Goal: Task Accomplishment & Management: Complete application form

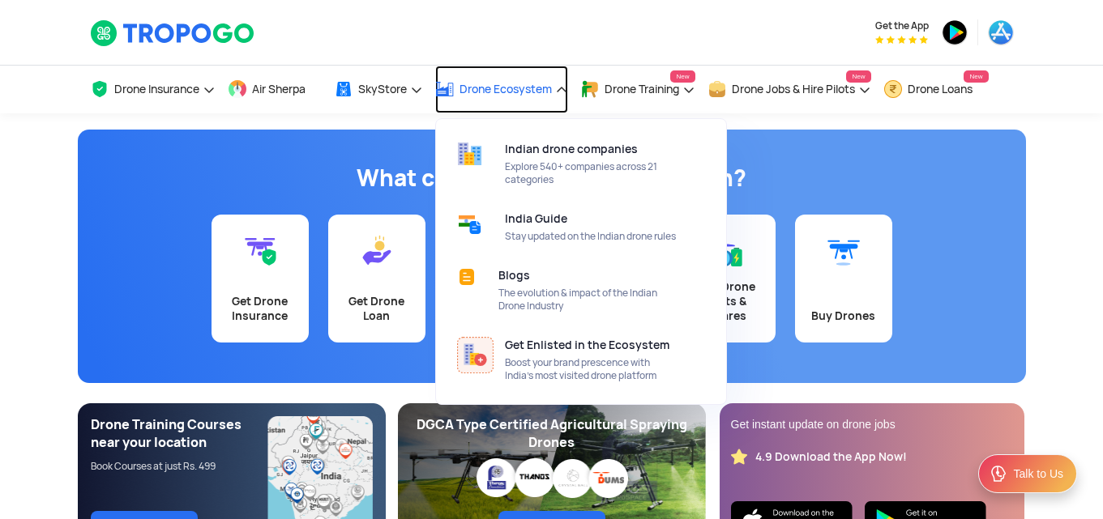
click at [502, 111] on link "Drone Ecosystem" at bounding box center [501, 90] width 133 height 48
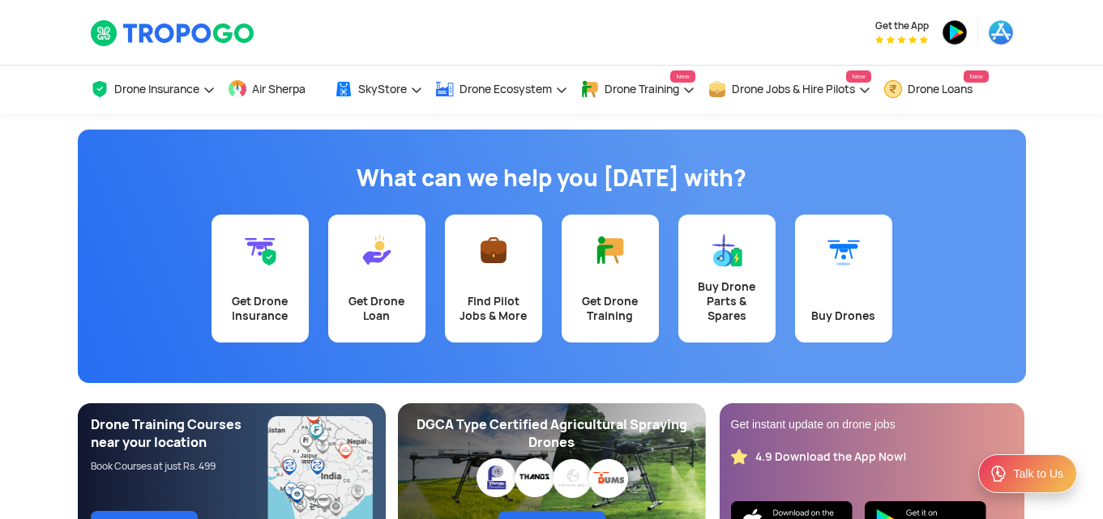
click at [1061, 154] on app-banner "What can we help you [DATE] with? Get Drone Insurance Get Drone Loan Find Pilot…" at bounding box center [551, 332] width 1103 height 439
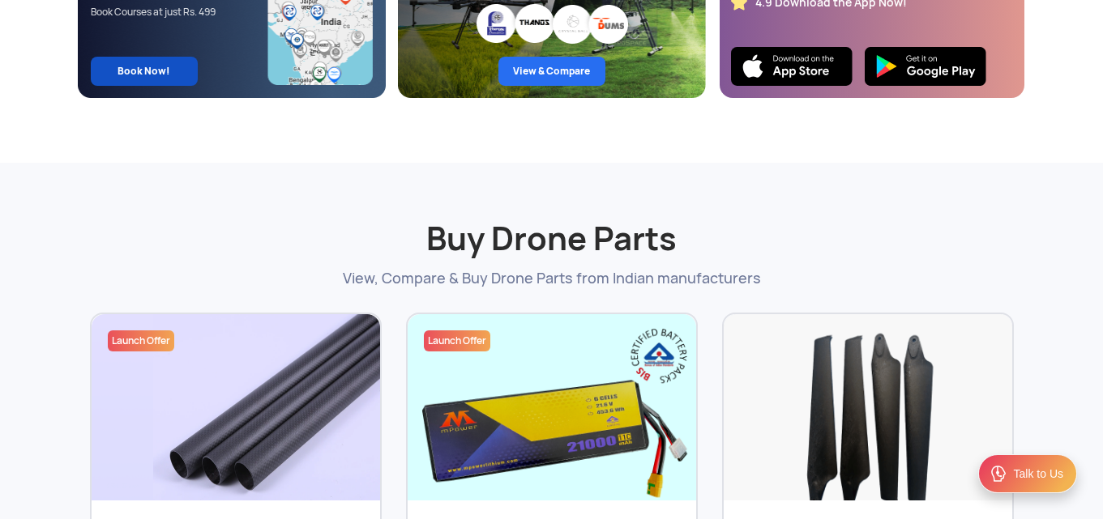
click at [139, 76] on link "Book Now!" at bounding box center [144, 71] width 107 height 29
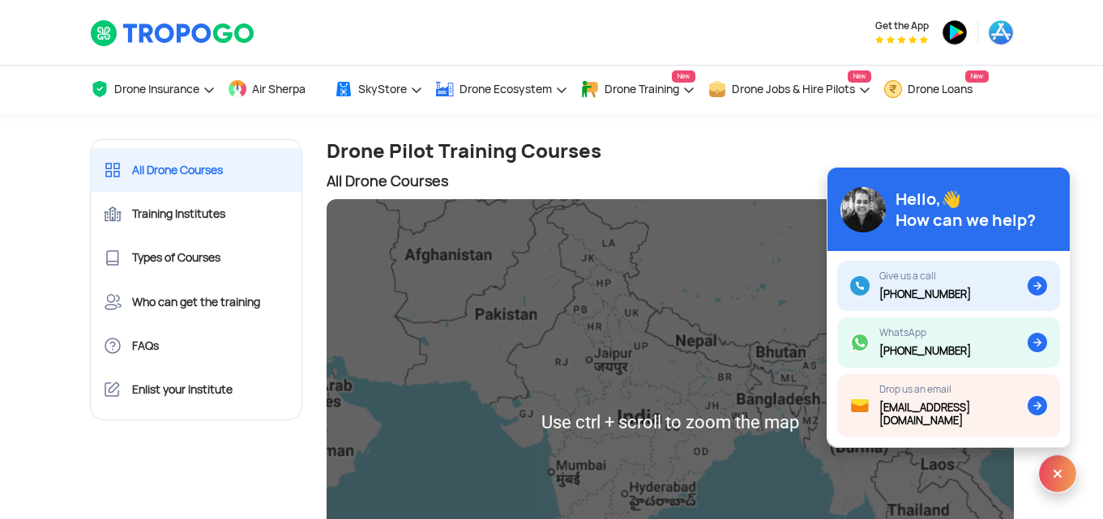
scroll to position [455, 0]
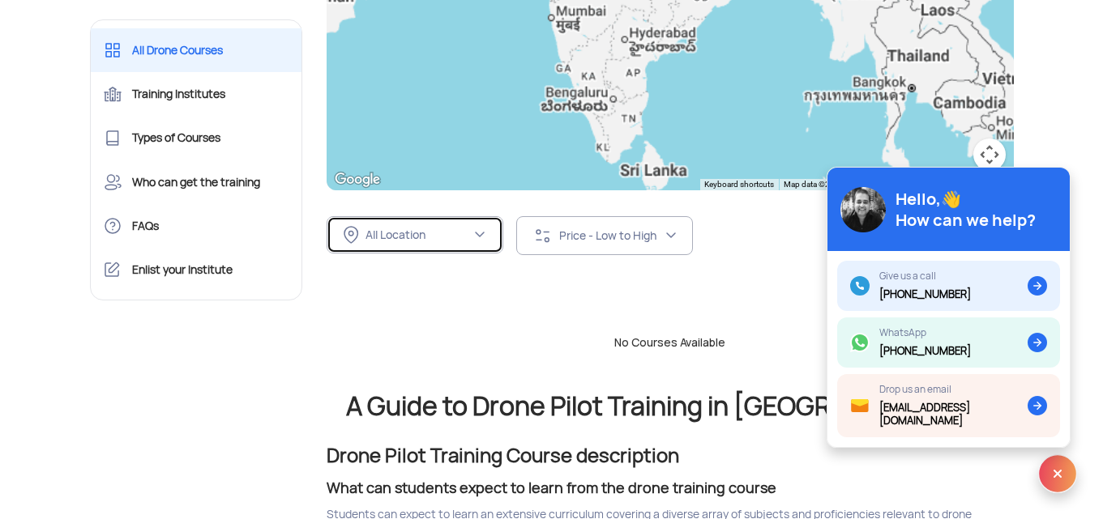
click at [438, 238] on div "All Location" at bounding box center [417, 235] width 105 height 15
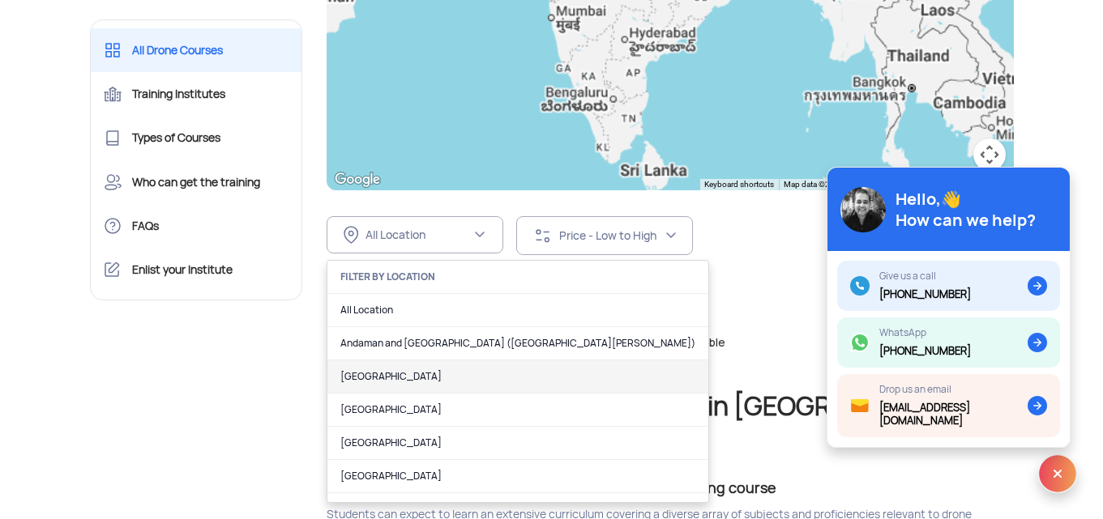
click at [403, 376] on link "Andhra Pradesh" at bounding box center [517, 377] width 381 height 33
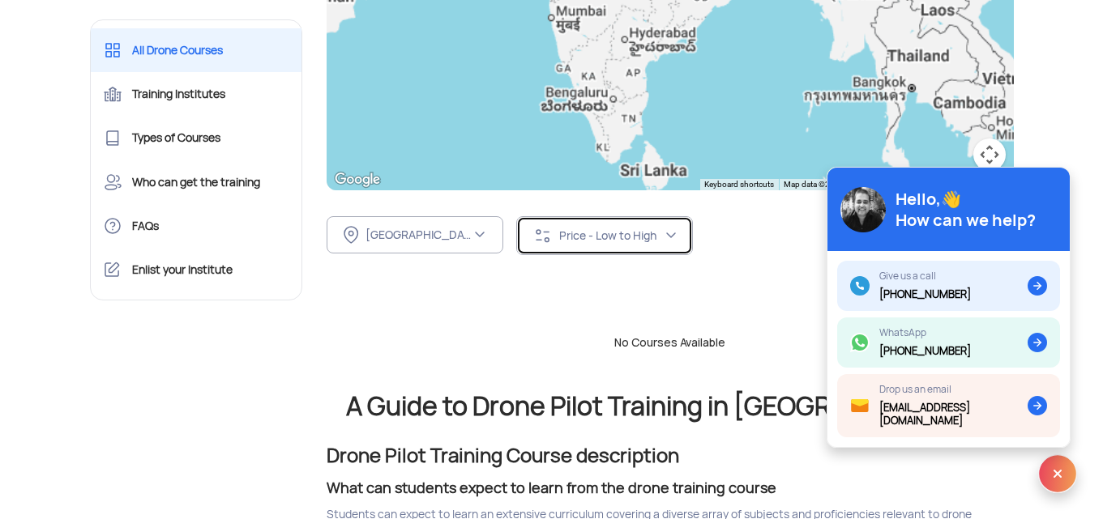
click at [675, 238] on img at bounding box center [671, 235] width 13 height 13
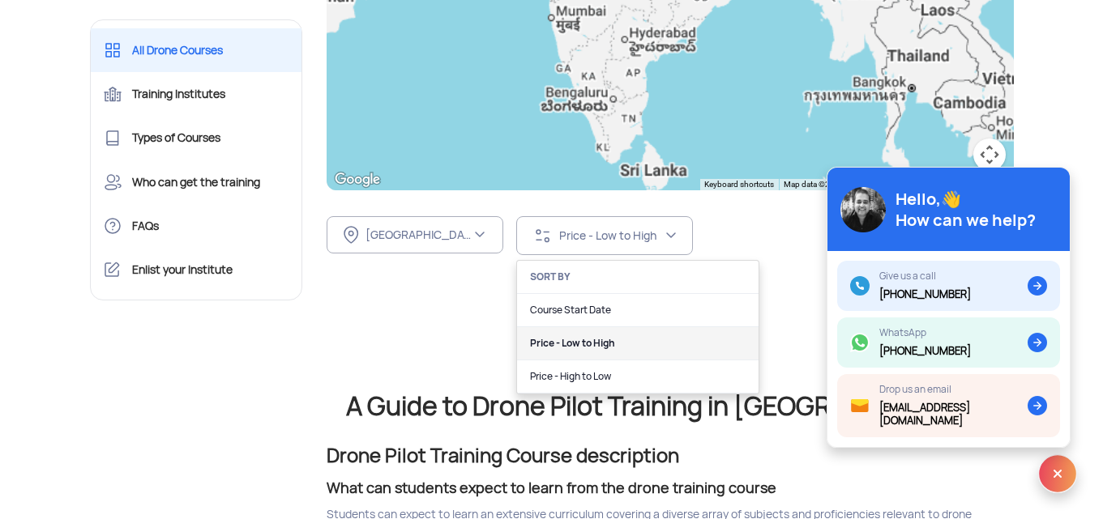
click at [578, 342] on link "Price - Low to High" at bounding box center [637, 343] width 241 height 33
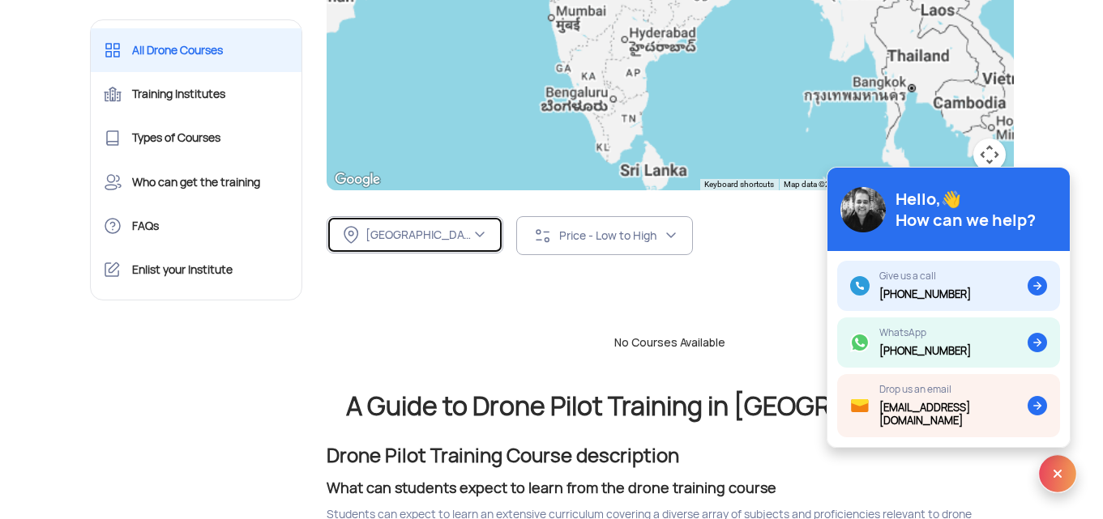
click at [484, 237] on img at bounding box center [479, 235] width 13 height 13
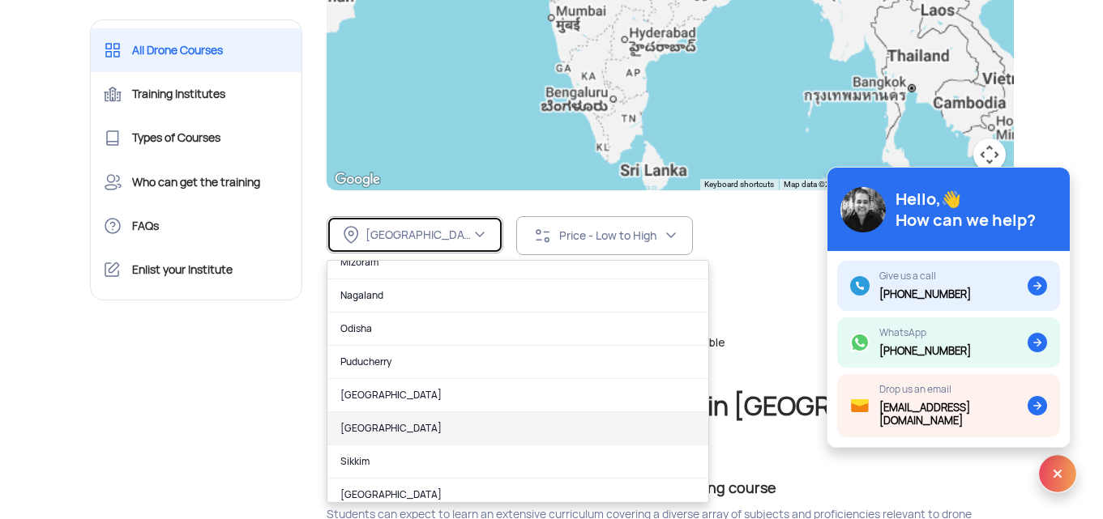
scroll to position [1021, 0]
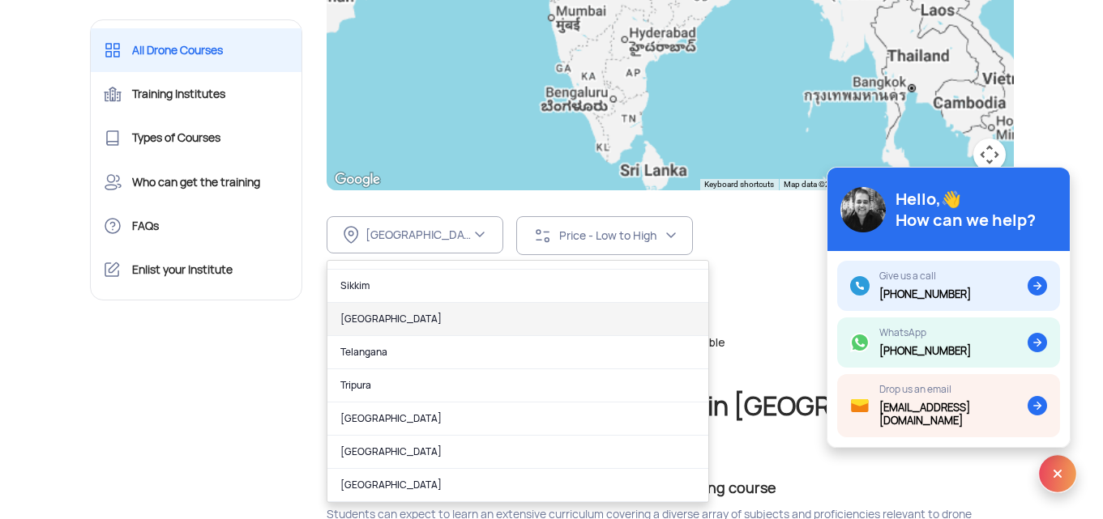
click at [379, 315] on link "Tamil Nadu" at bounding box center [517, 319] width 381 height 33
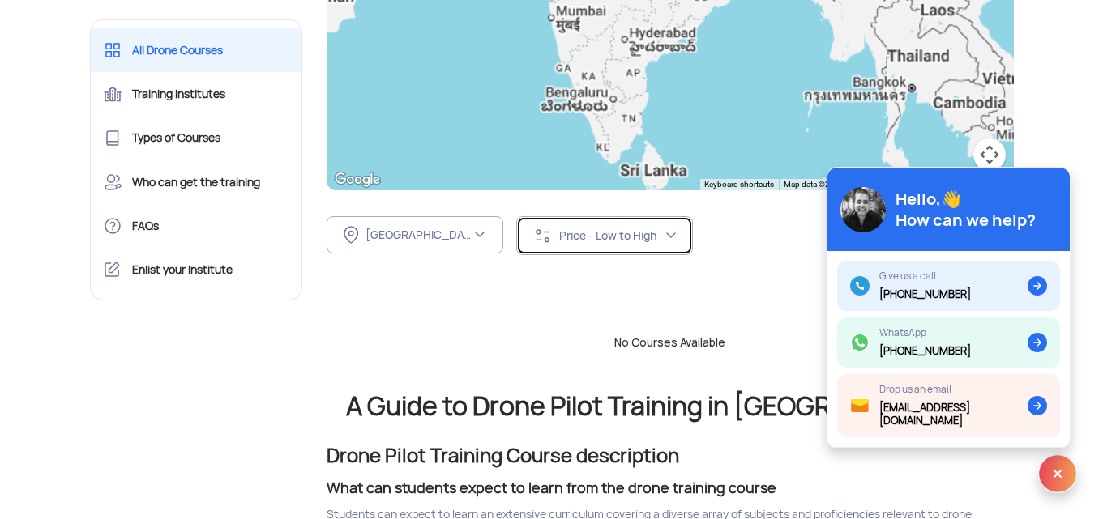
click at [622, 243] on div "Price - Low to High" at bounding box center [598, 235] width 131 height 19
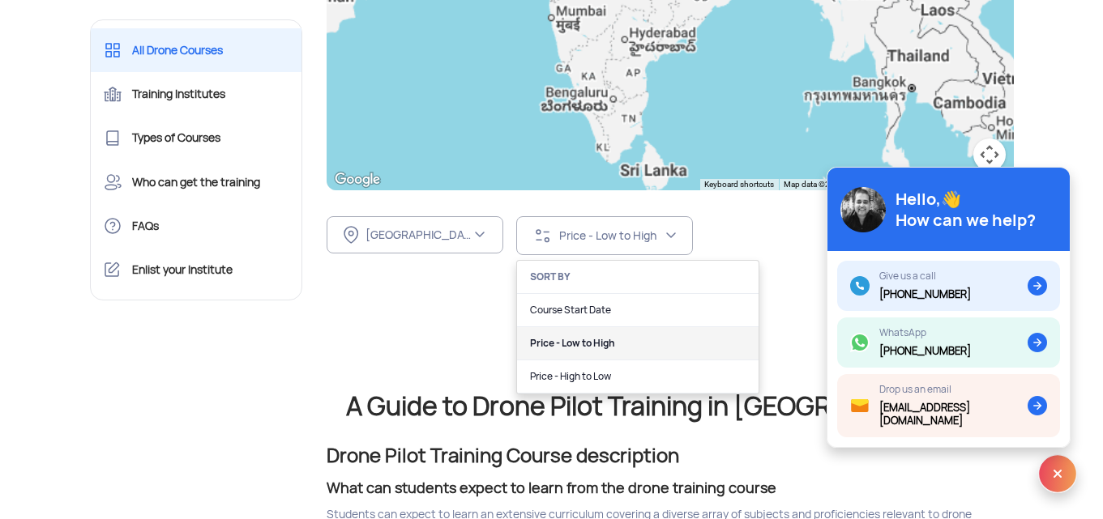
click at [580, 342] on link "Price - Low to High" at bounding box center [637, 343] width 241 height 33
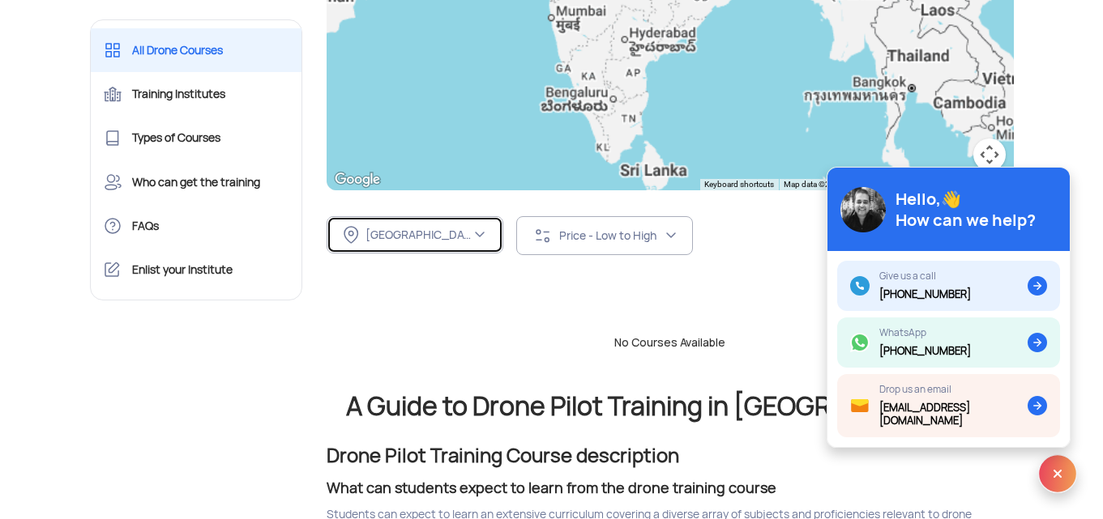
click at [478, 238] on img at bounding box center [479, 235] width 13 height 13
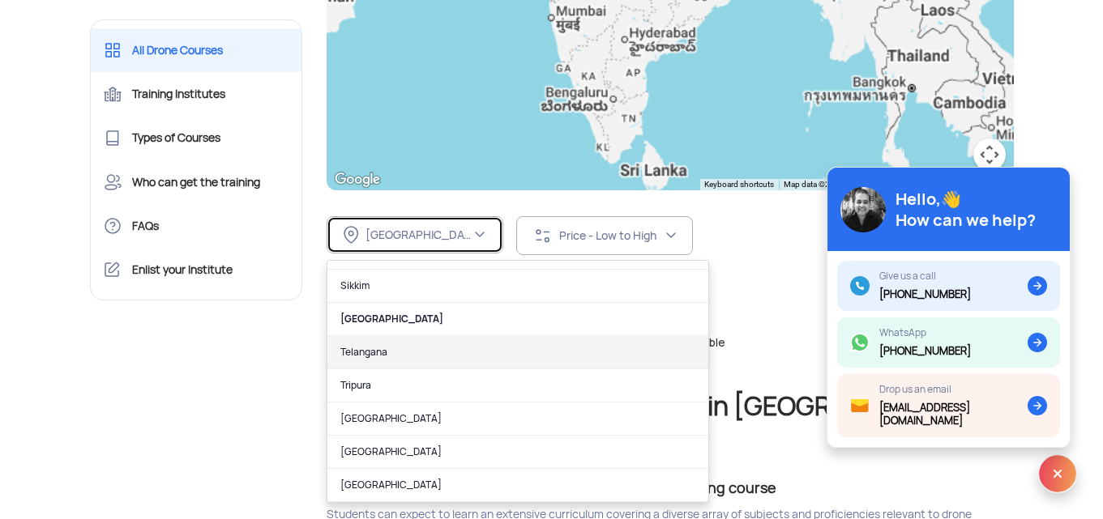
scroll to position [599, 0]
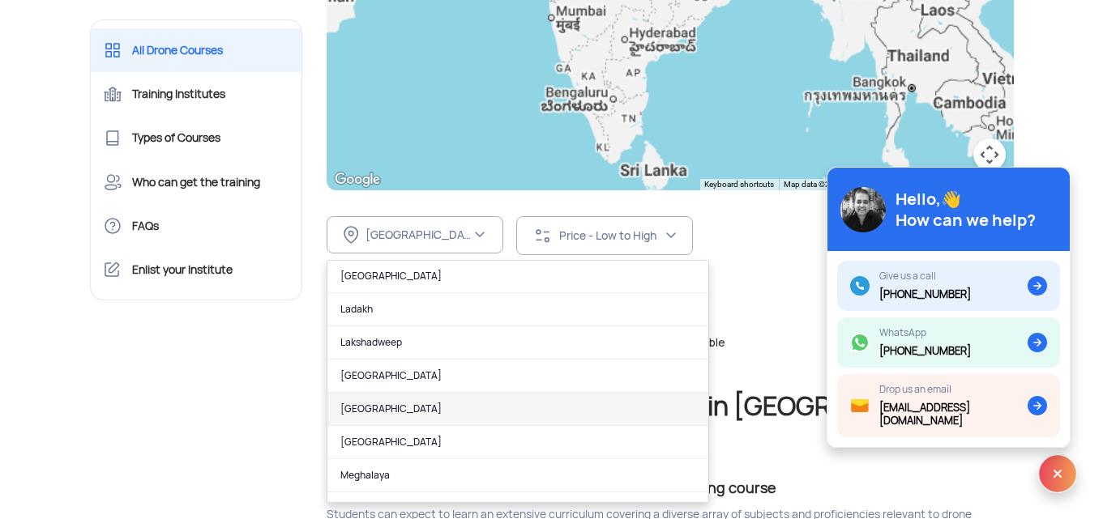
click at [386, 411] on link "Maharashtra" at bounding box center [517, 409] width 381 height 33
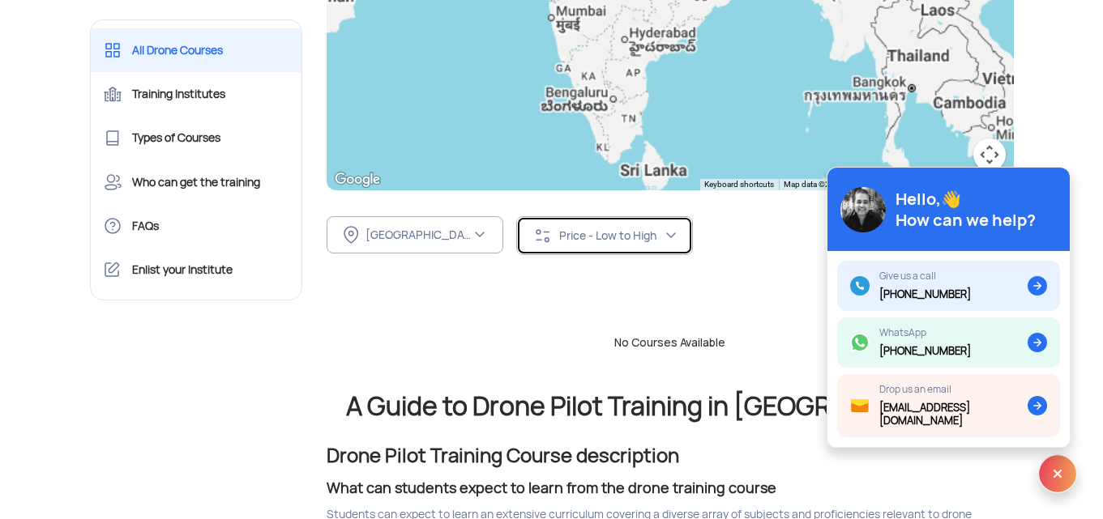
click at [592, 243] on div "Price - Low to High" at bounding box center [598, 235] width 131 height 19
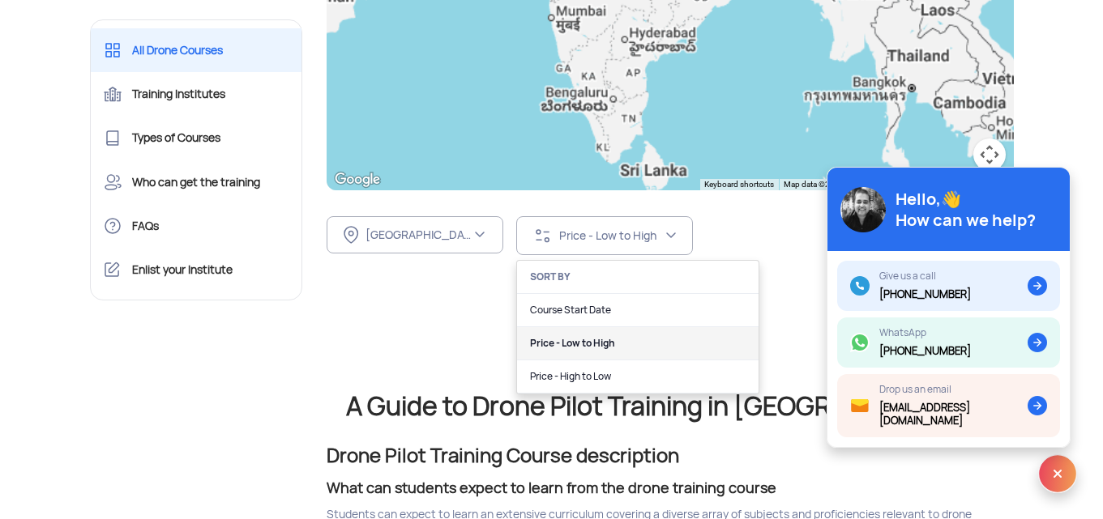
click at [583, 343] on link "Price - Low to High" at bounding box center [637, 343] width 241 height 33
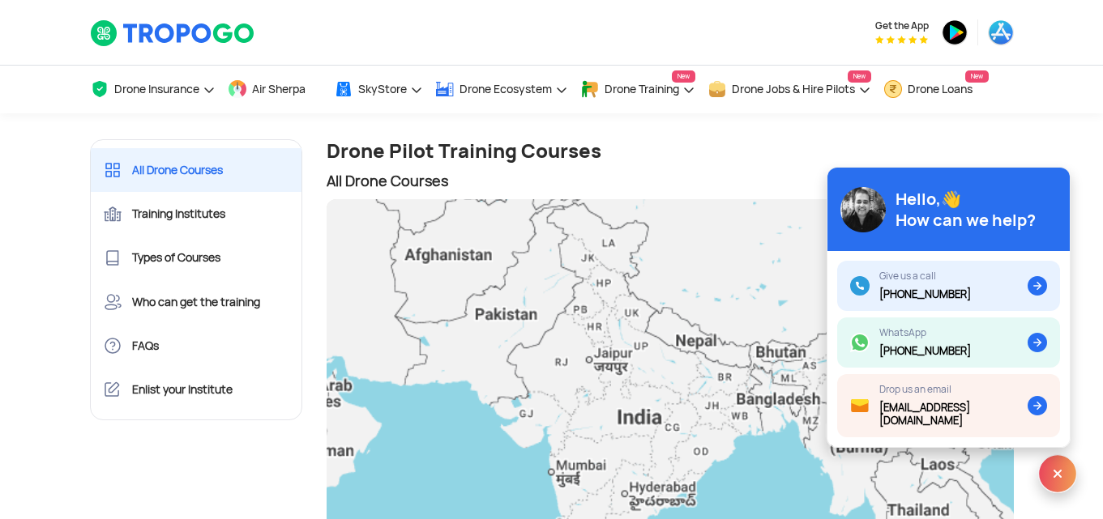
scroll to position [455, 0]
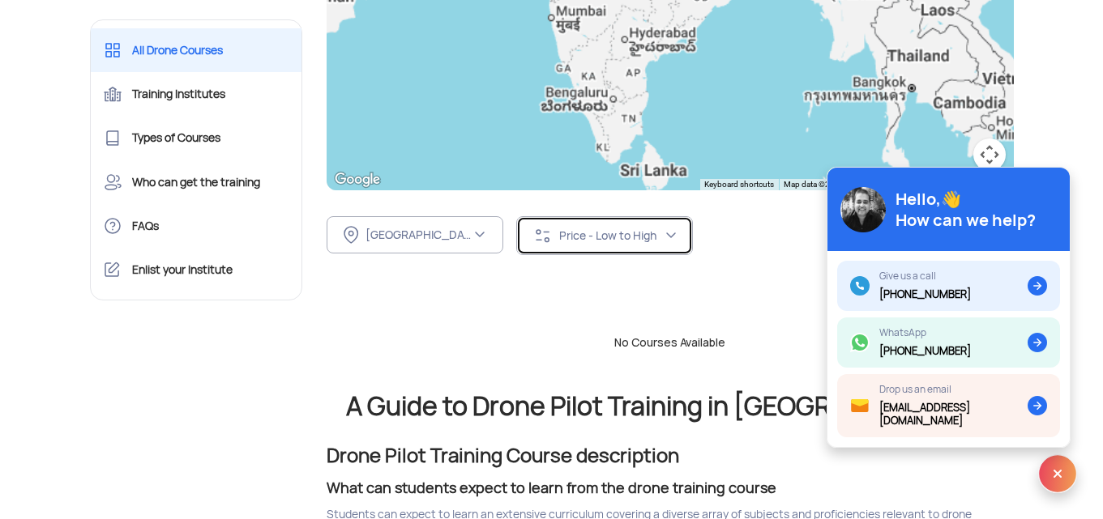
click at [673, 234] on img at bounding box center [671, 235] width 13 height 13
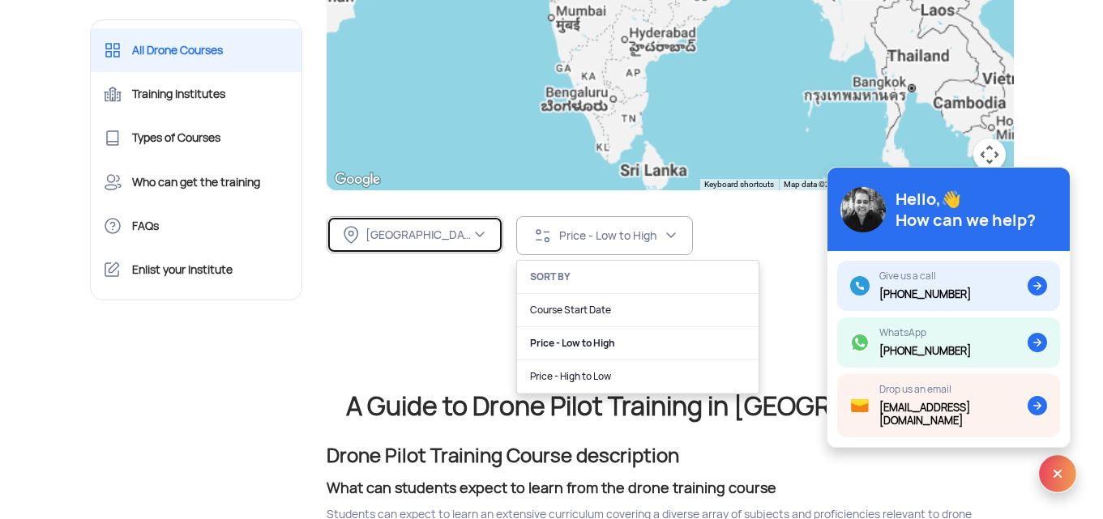
click at [468, 233] on div "Maharashtra" at bounding box center [417, 235] width 105 height 15
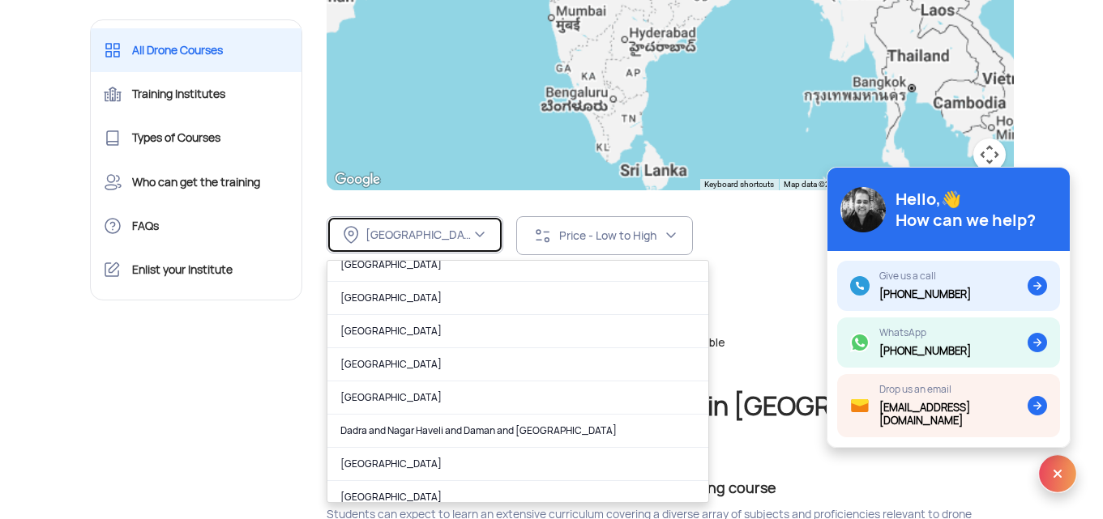
scroll to position [0, 0]
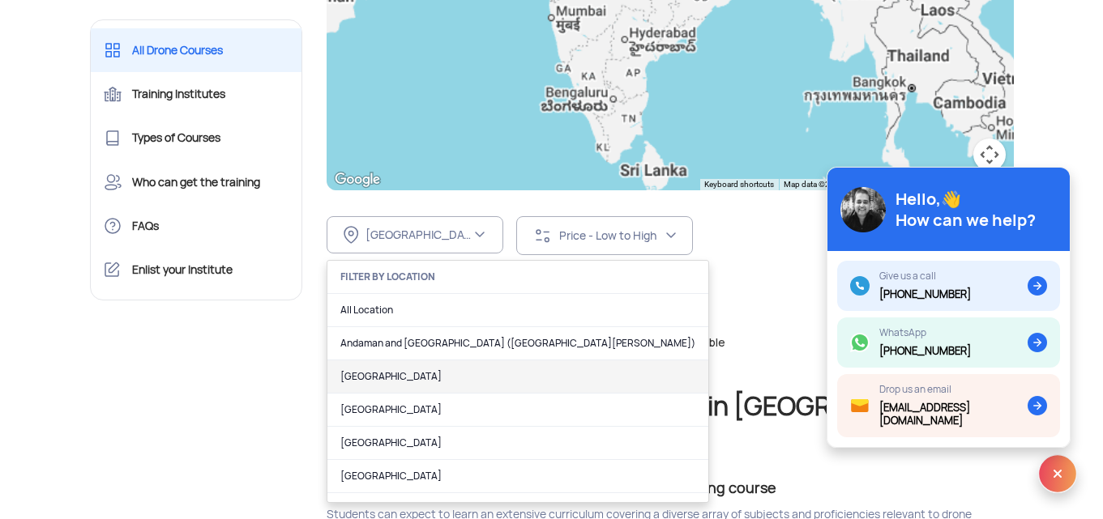
click at [383, 371] on link "Andhra Pradesh" at bounding box center [517, 377] width 381 height 33
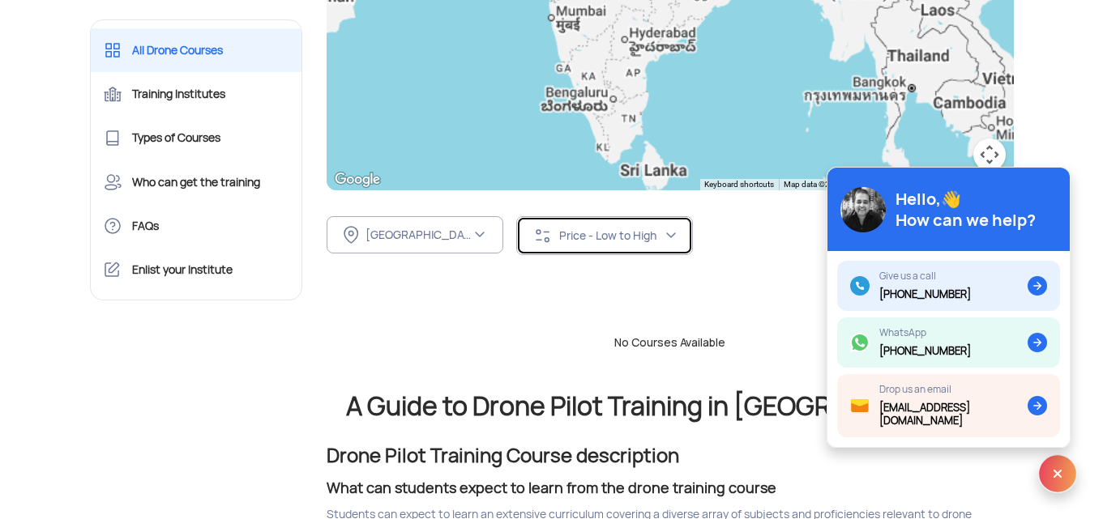
click at [603, 254] on button "Price - Low to High" at bounding box center [604, 235] width 177 height 39
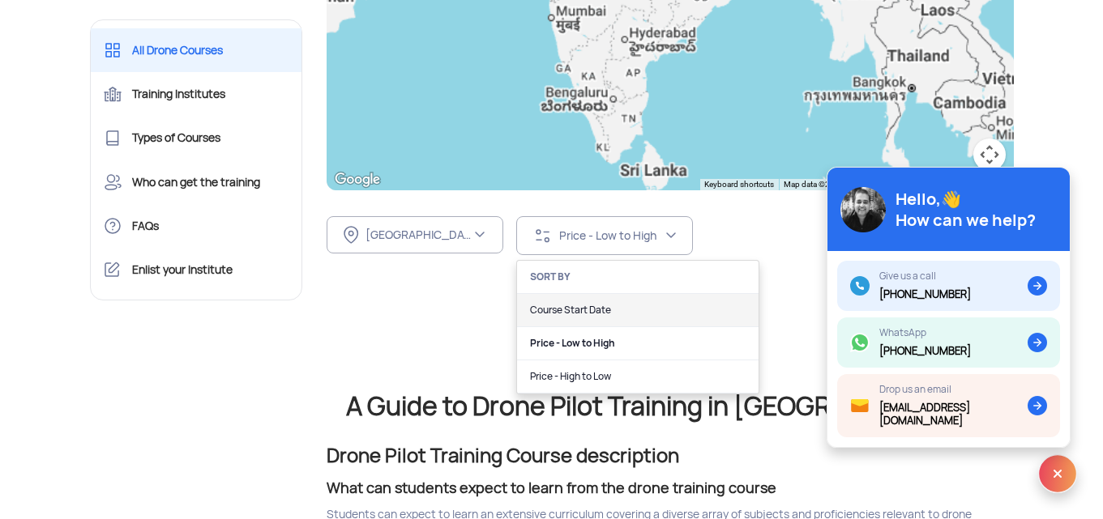
click at [605, 310] on link "Course Start Date" at bounding box center [637, 310] width 241 height 33
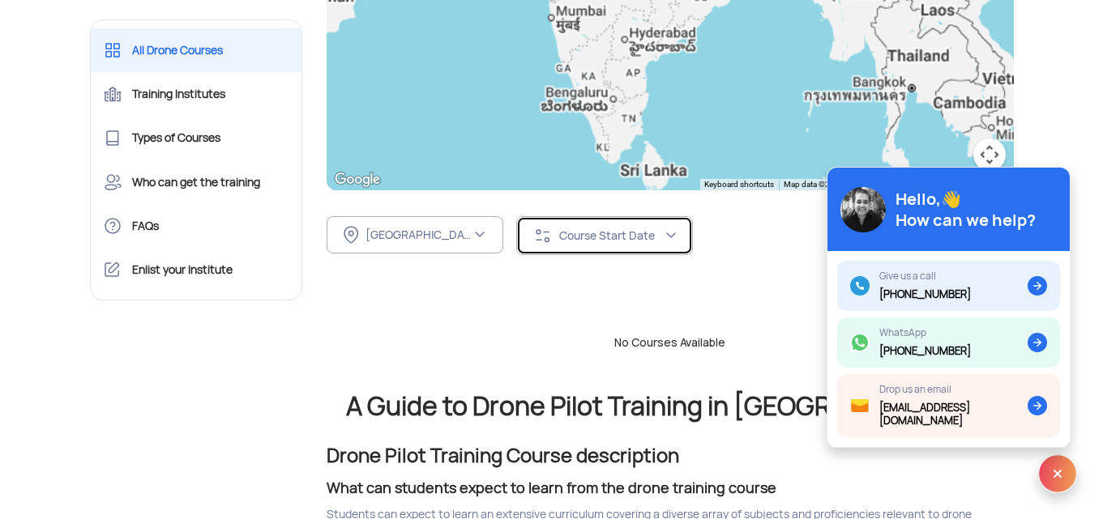
click at [671, 238] on img at bounding box center [671, 235] width 13 height 13
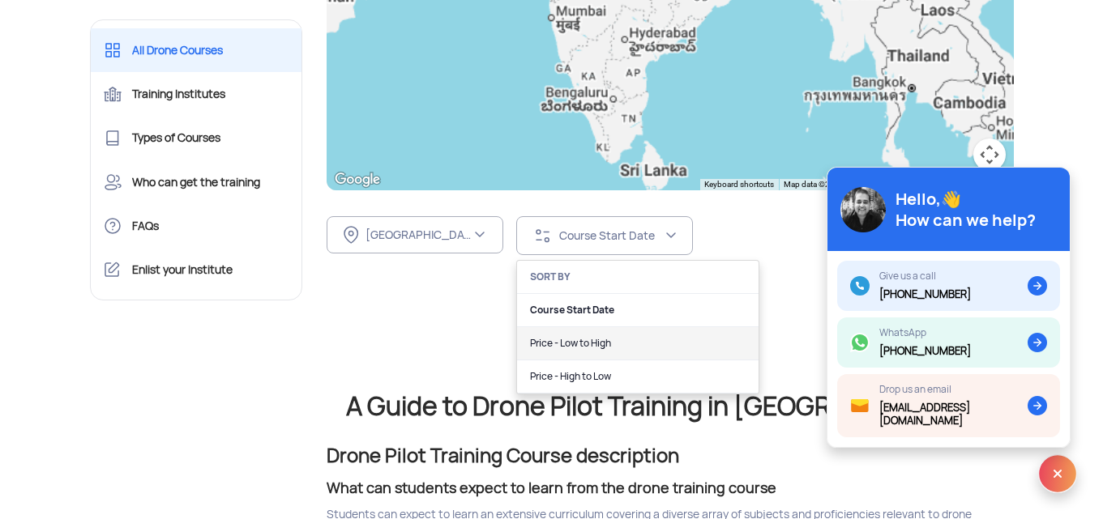
click at [601, 344] on link "Price - Low to High" at bounding box center [637, 343] width 241 height 33
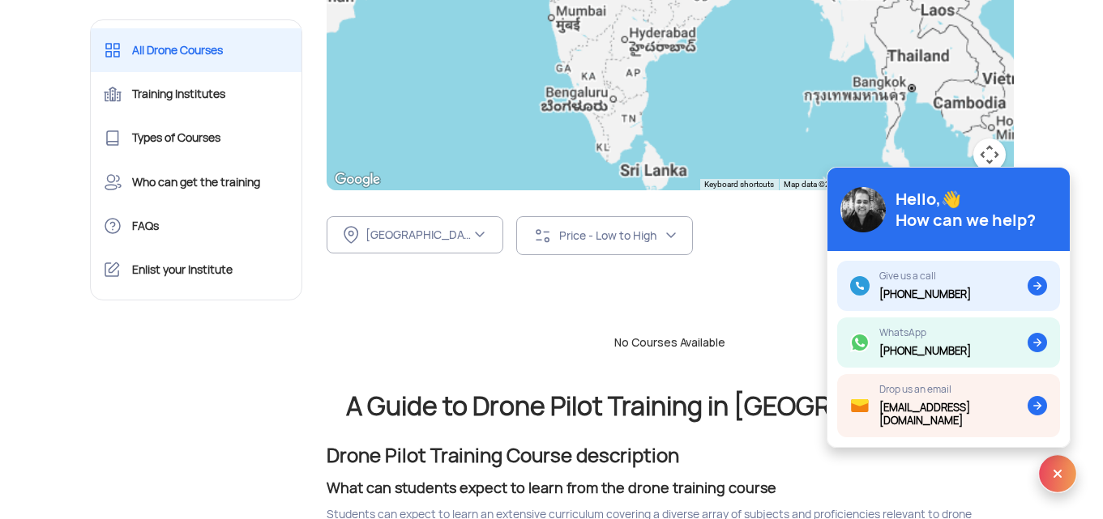
click at [1064, 477] on img at bounding box center [1057, 474] width 39 height 39
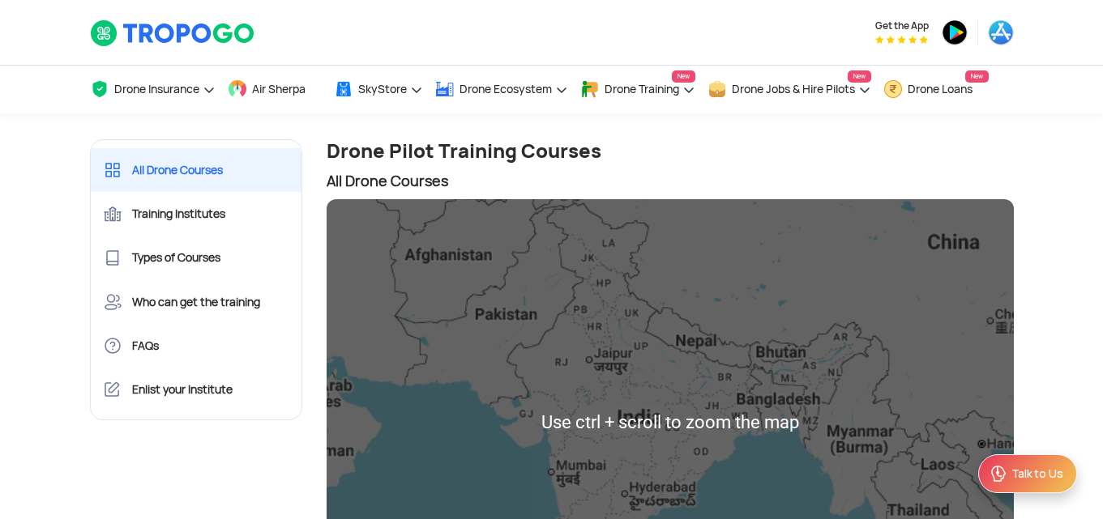
scroll to position [455, 0]
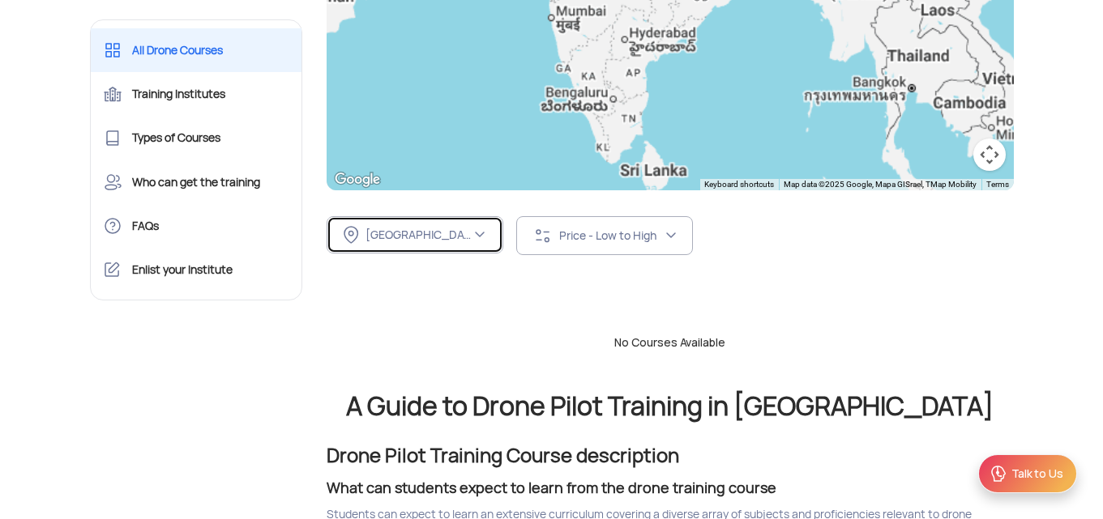
click at [480, 232] on img at bounding box center [479, 235] width 13 height 13
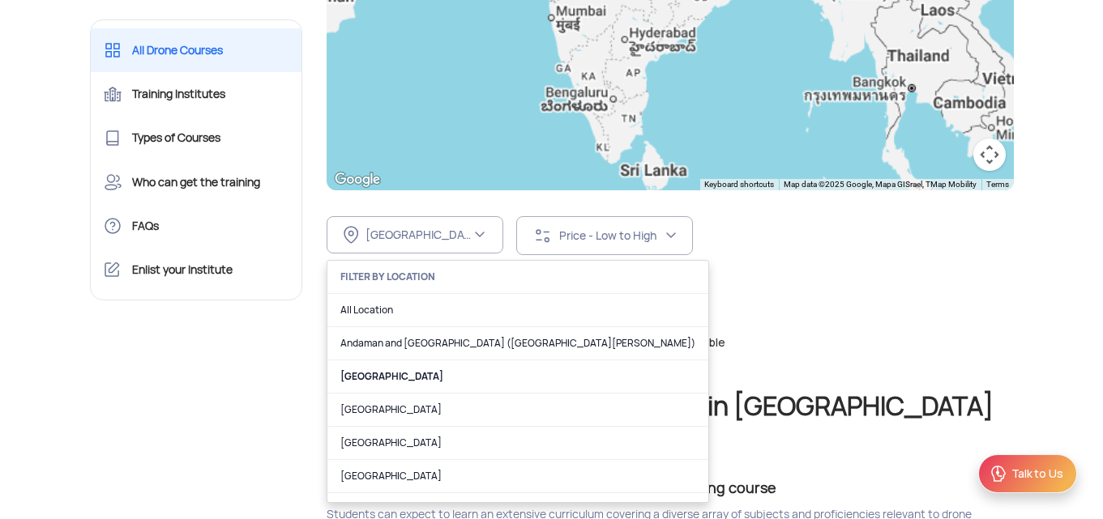
click at [801, 262] on div "Andhra Pradesh FILTER BY LOCATION All Location Andaman and Nicobar Islands (Por…" at bounding box center [670, 235] width 687 height 91
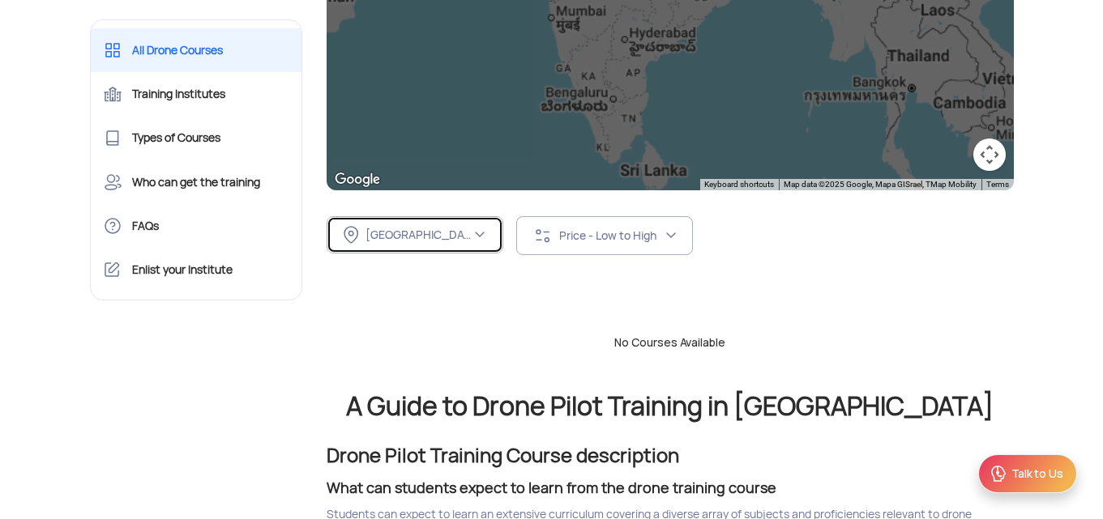
click at [477, 234] on img at bounding box center [479, 235] width 13 height 13
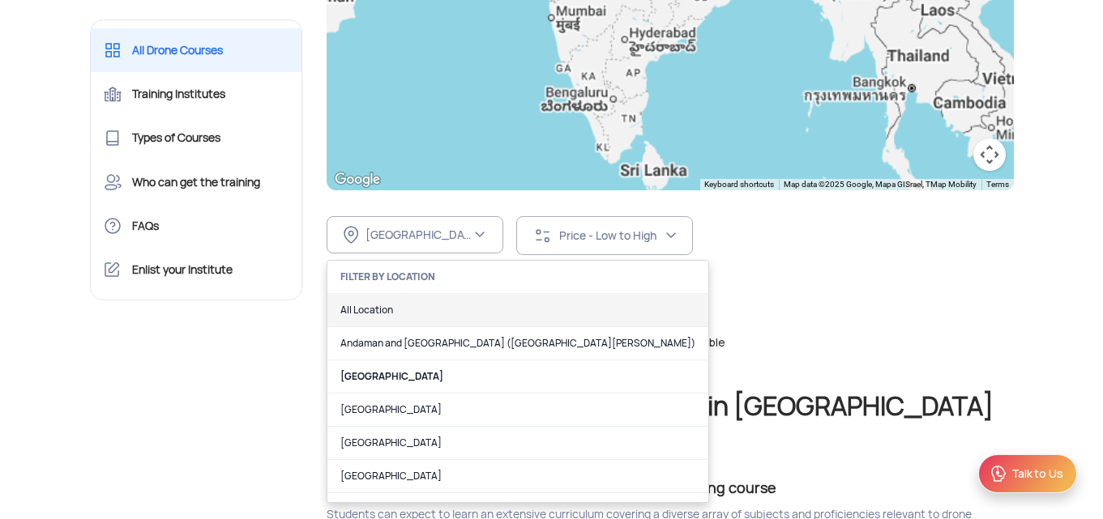
click at [377, 310] on link "All Location" at bounding box center [517, 310] width 381 height 33
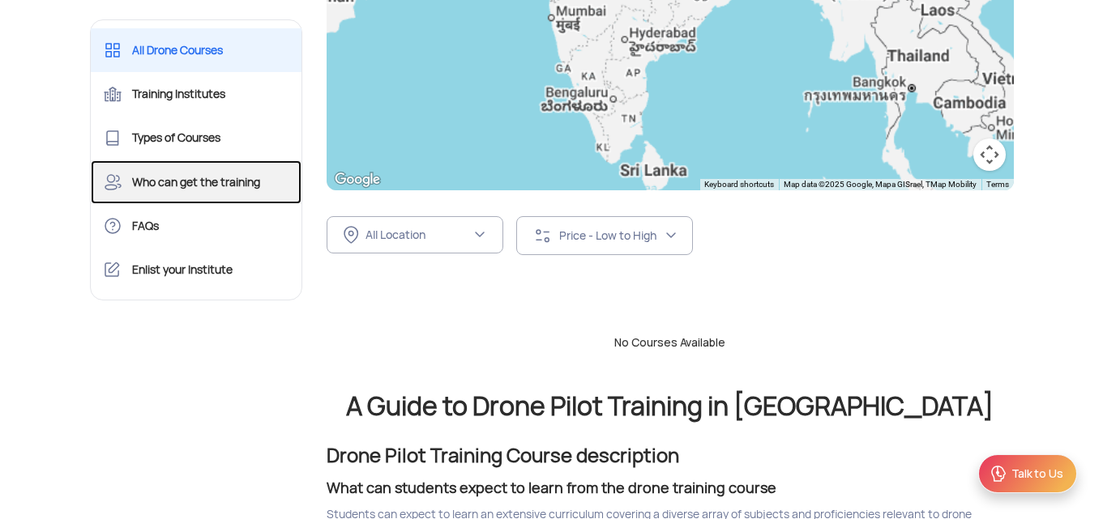
click at [185, 179] on link "Who can get the training" at bounding box center [197, 182] width 212 height 44
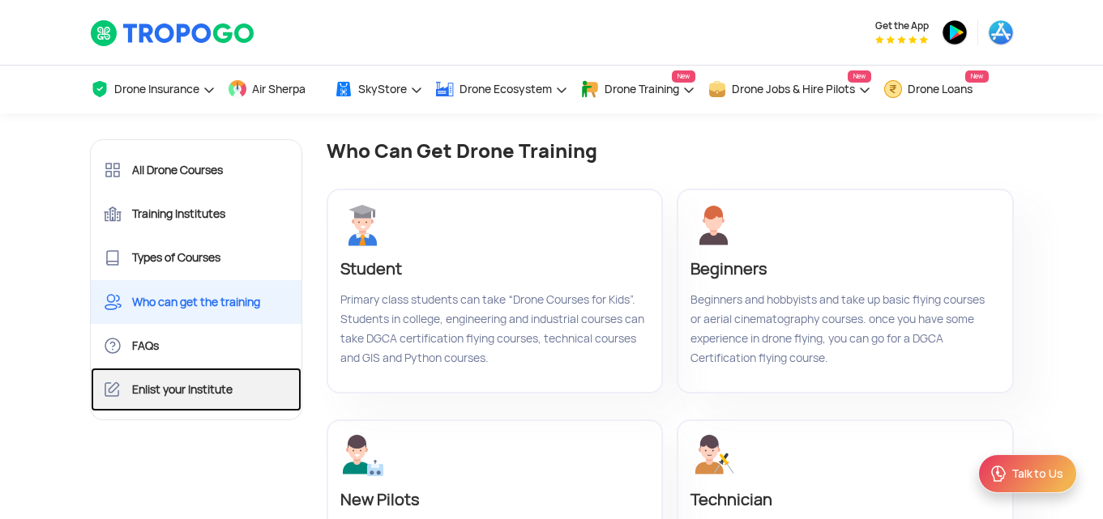
click at [207, 389] on link "Enlist your Institute" at bounding box center [197, 390] width 212 height 44
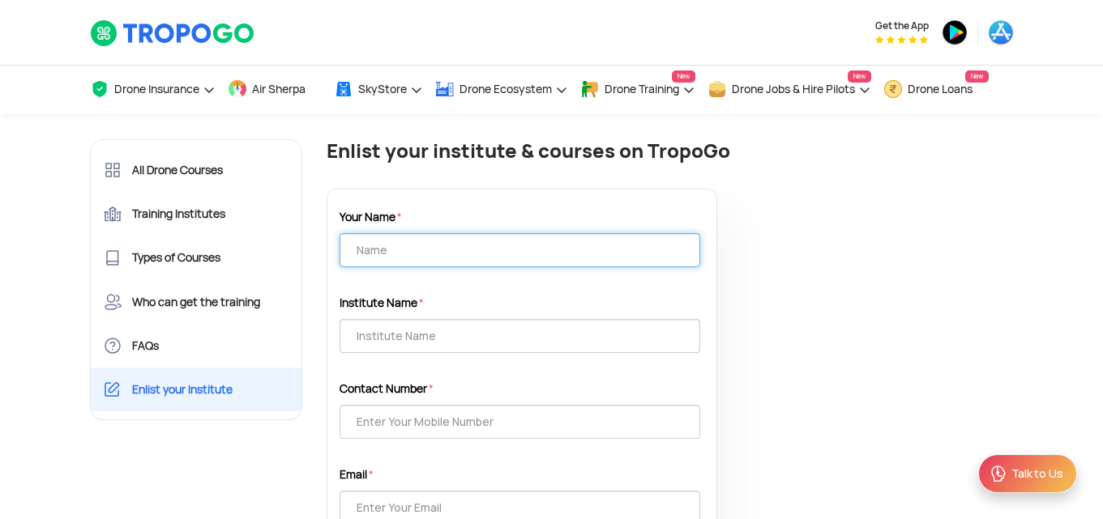
click at [443, 255] on input "text" at bounding box center [520, 250] width 361 height 34
type input "R Raghavendra Prasad"
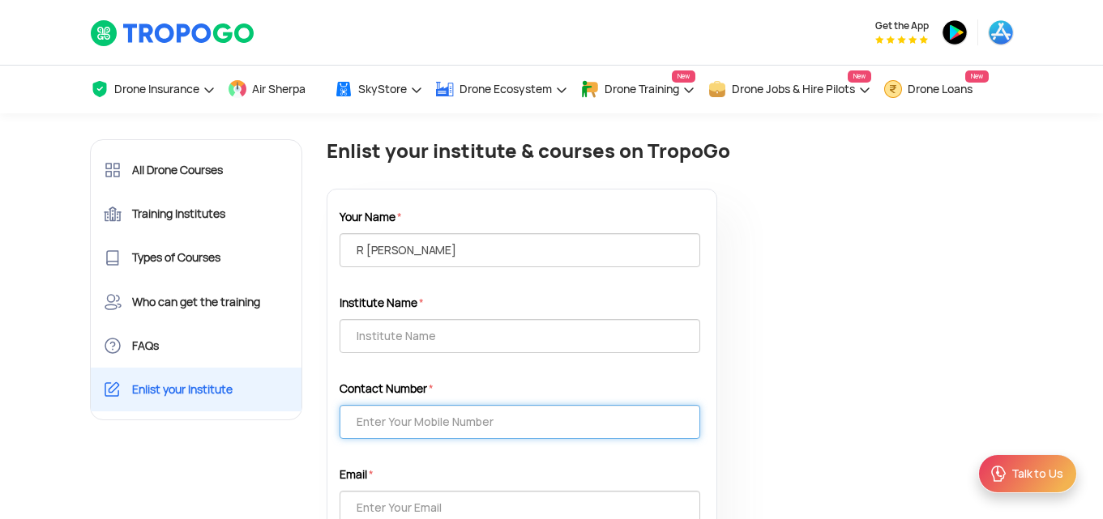
type input "9014370016"
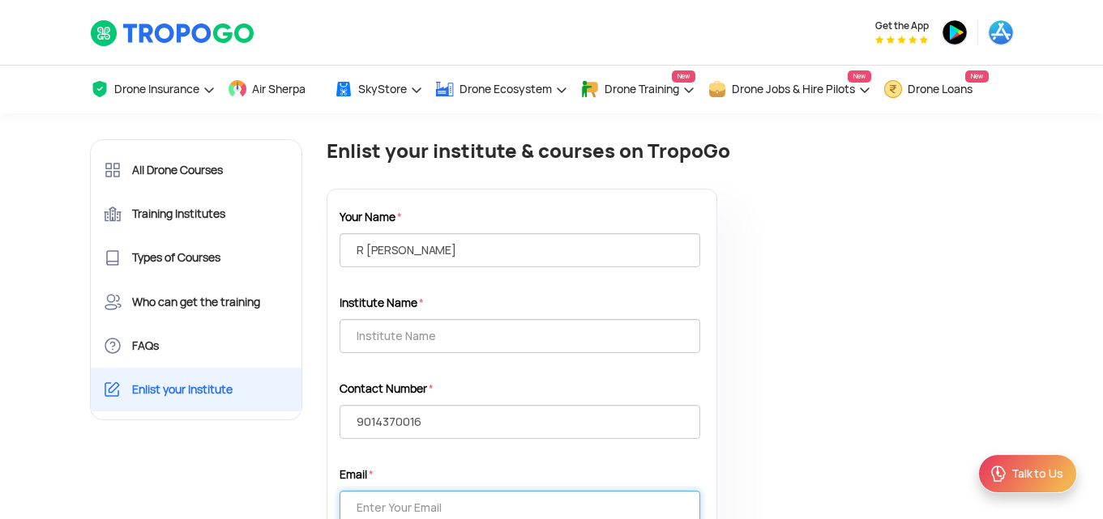
type input "rvprasad.roop@gmail.com"
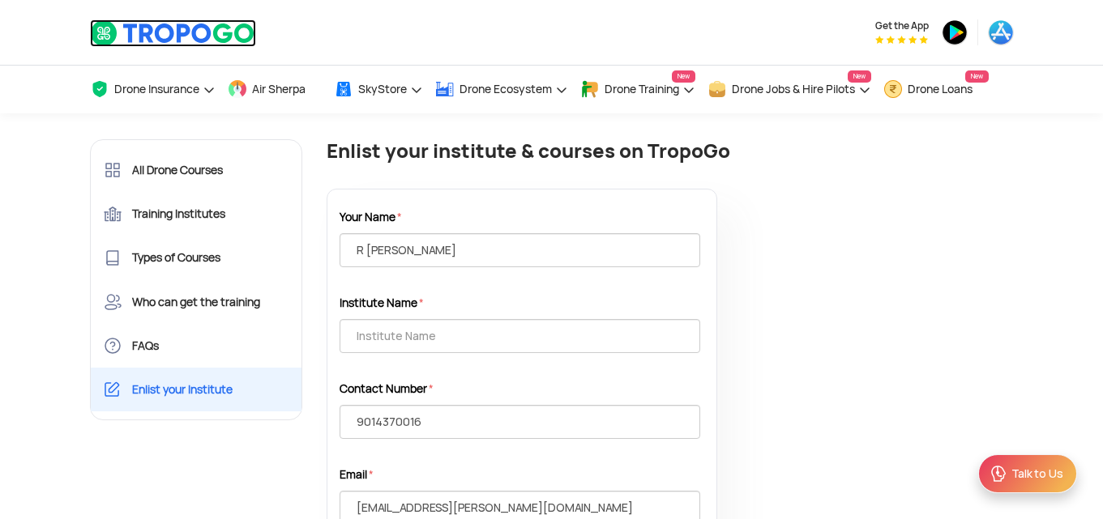
click at [196, 29] on img at bounding box center [173, 33] width 166 height 28
